Goal: Information Seeking & Learning: Compare options

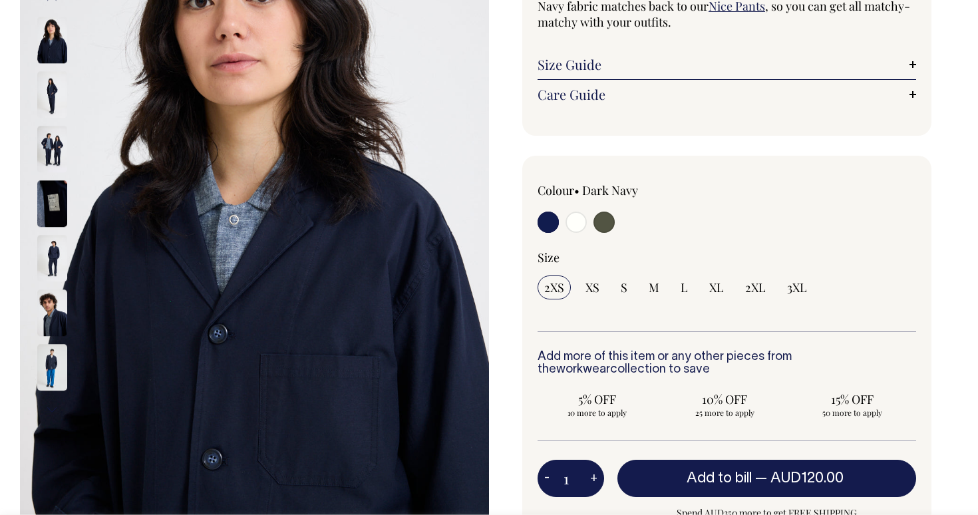
scroll to position [218, 0]
click at [48, 91] on img at bounding box center [52, 95] width 30 height 47
click at [55, 162] on img at bounding box center [52, 149] width 30 height 47
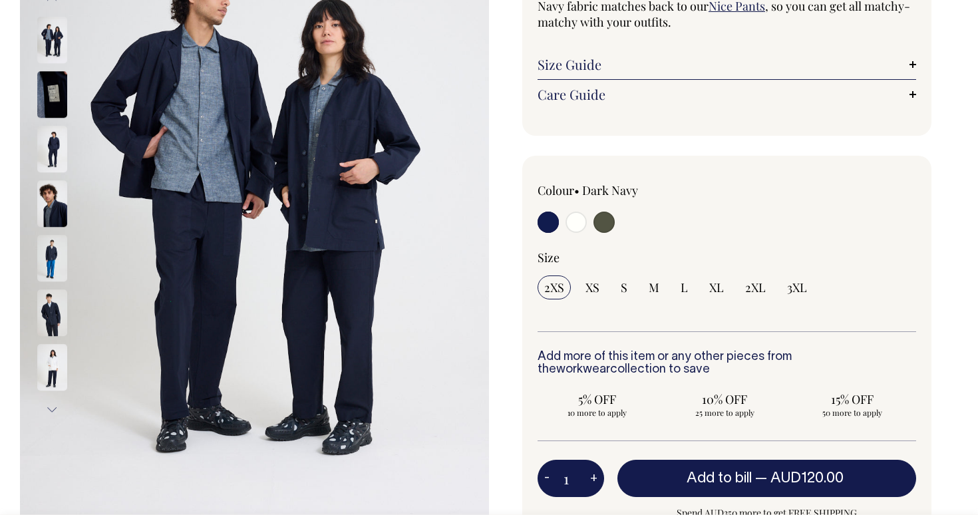
click at [55, 207] on img at bounding box center [52, 204] width 30 height 47
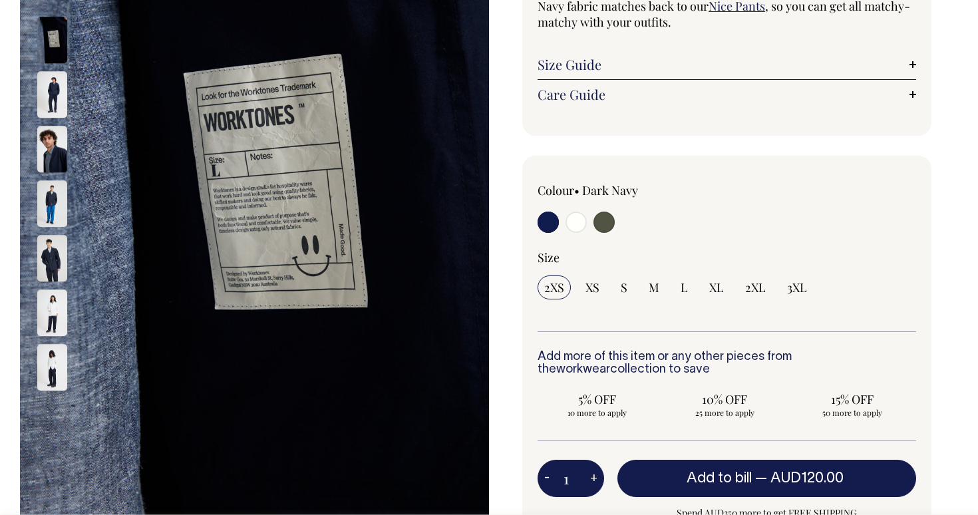
click at [53, 86] on img at bounding box center [52, 95] width 30 height 47
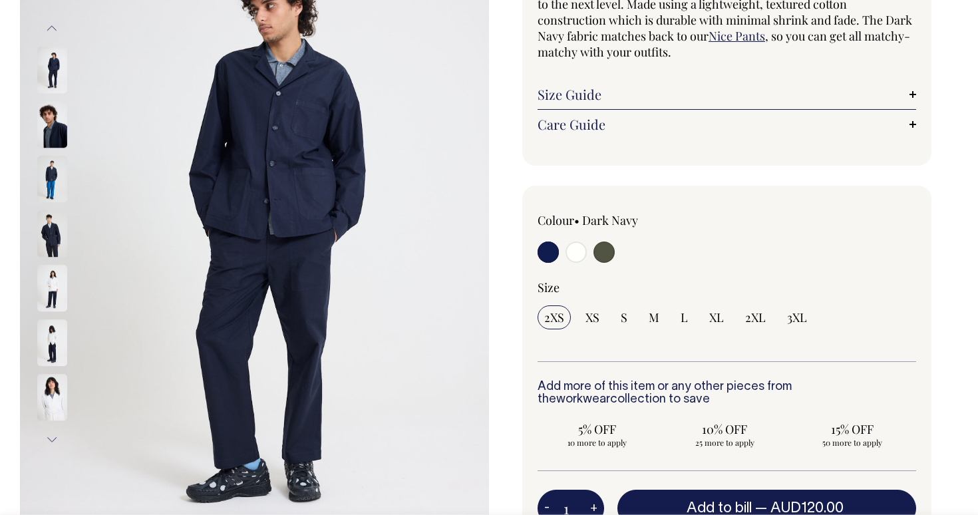
click at [603, 245] on input "radio" at bounding box center [603, 251] width 21 height 21
radio input "true"
select select "Olive"
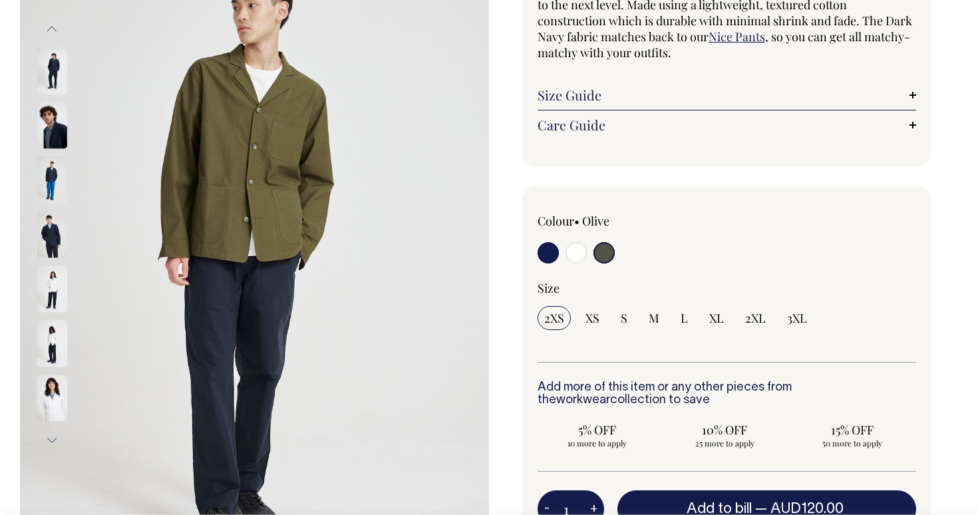
scroll to position [187, 0]
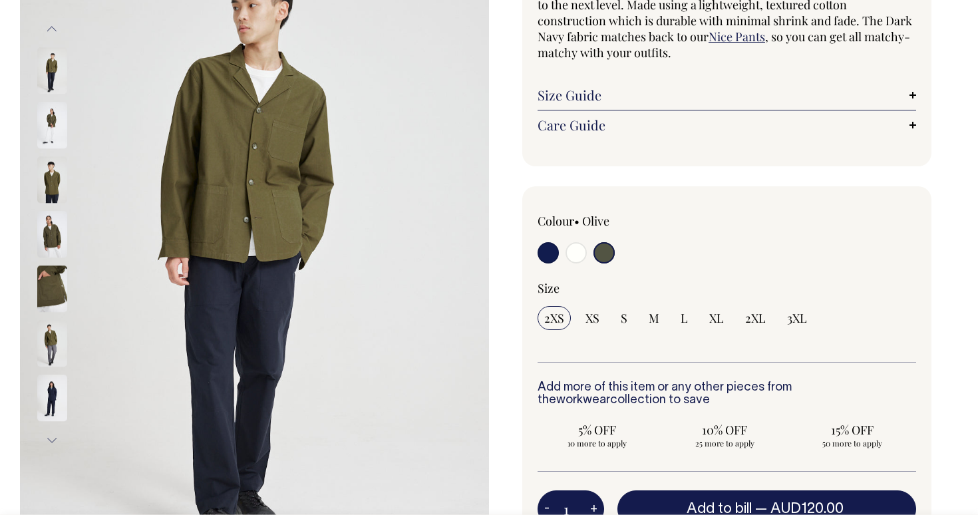
click at [603, 255] on input "radio" at bounding box center [603, 252] width 21 height 21
click at [576, 254] on input "radio" at bounding box center [575, 252] width 21 height 21
radio input "true"
select select "Off-White"
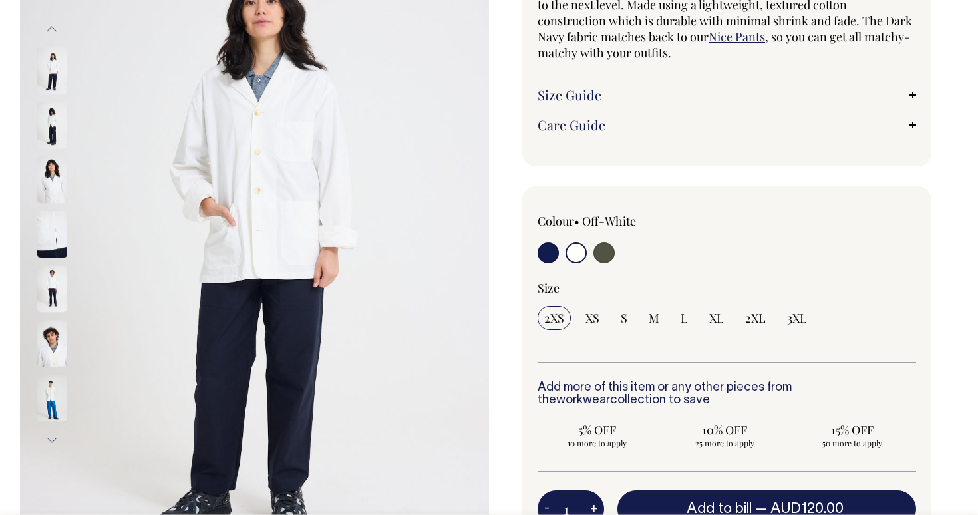
click at [554, 254] on input "radio" at bounding box center [548, 252] width 21 height 21
radio input "true"
select select "Dark Navy"
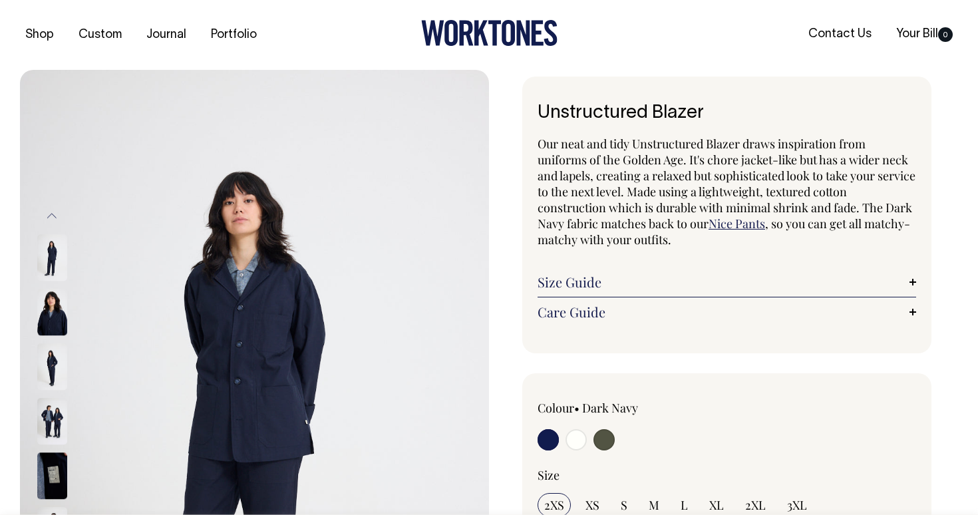
click at [729, 228] on link "Nice Pants" at bounding box center [737, 224] width 57 height 16
